Goal: Task Accomplishment & Management: Use online tool/utility

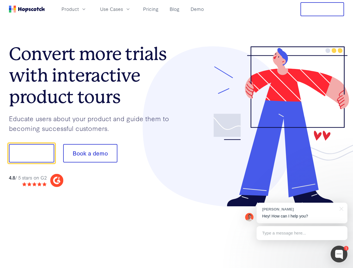
click at [177, 134] on div at bounding box center [261, 126] width 168 height 161
click at [79, 9] on span "Product" at bounding box center [69, 9] width 17 height 7
click at [123, 9] on span "Use Cases" at bounding box center [111, 9] width 23 height 7
click at [322, 9] on button "Free Trial" at bounding box center [322, 9] width 44 height 14
click at [31, 153] on button "Show me!" at bounding box center [31, 153] width 45 height 18
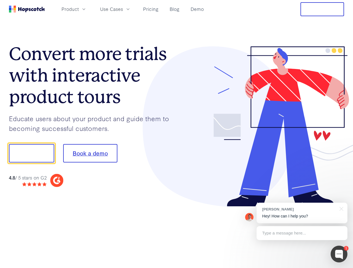
click at [90, 153] on button "Book a demo" at bounding box center [90, 153] width 54 height 18
click at [339, 254] on div at bounding box center [339, 254] width 17 height 17
click at [302, 213] on div "[PERSON_NAME] Hey! How can I help you?" at bounding box center [302, 213] width 91 height 21
click at [340, 208] on div at bounding box center [295, 153] width 105 height 186
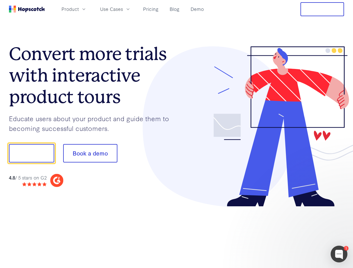
click at [302, 233] on div at bounding box center [295, 190] width 105 height 112
